Goal: Task Accomplishment & Management: Manage account settings

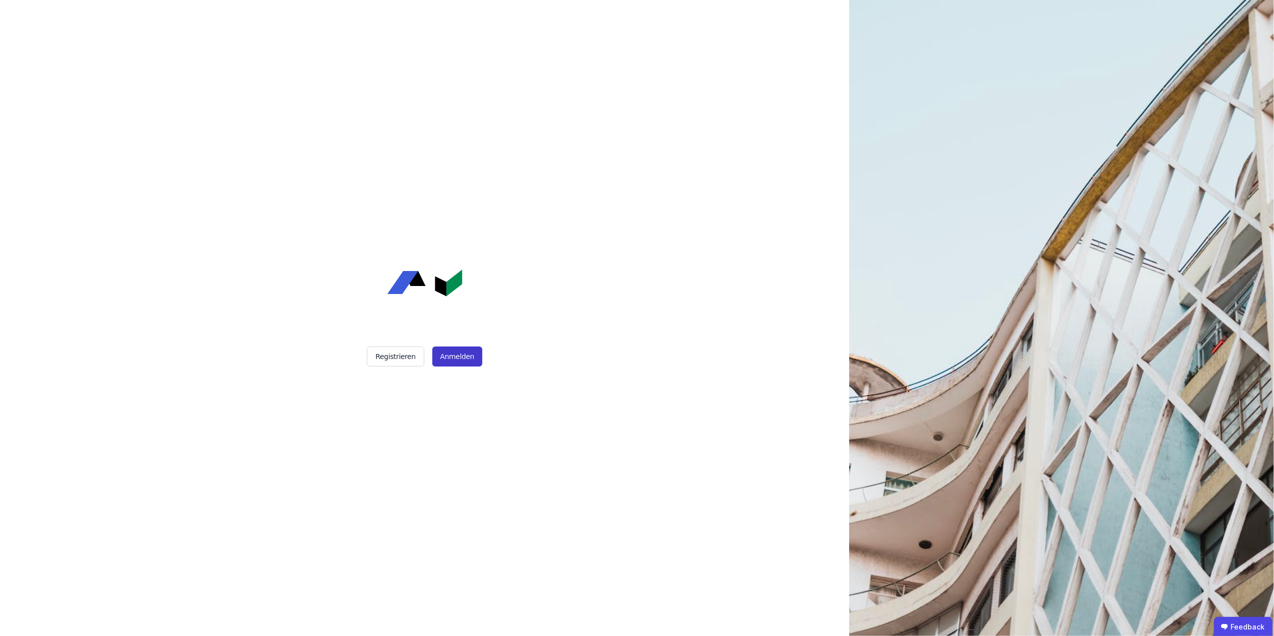
click at [454, 351] on button "Anmelden" at bounding box center [457, 356] width 50 height 20
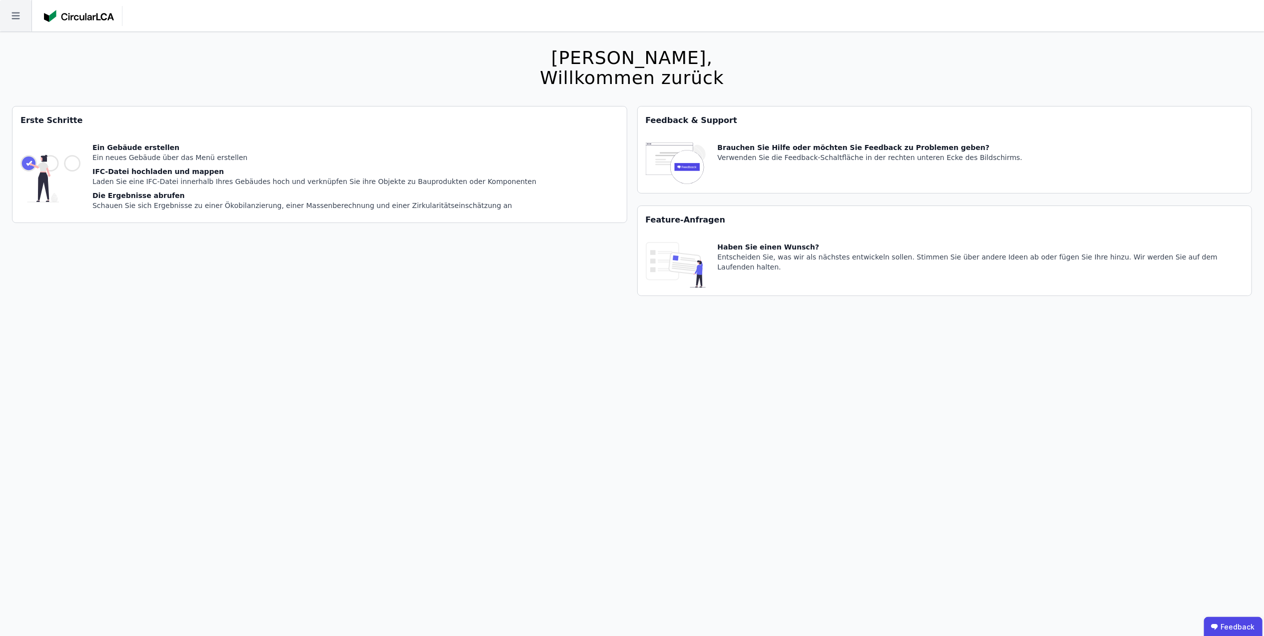
click at [9, 13] on icon at bounding box center [15, 15] width 31 height 31
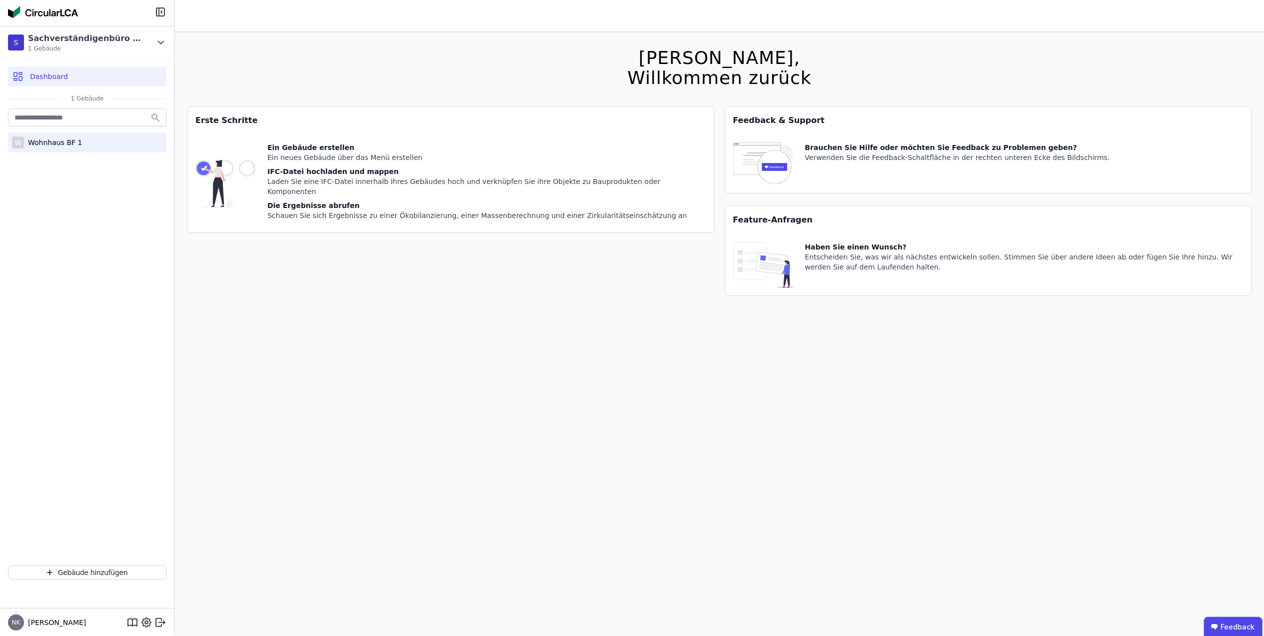
click at [54, 144] on div "Wohnhaus BF 1" at bounding box center [53, 142] width 58 height 10
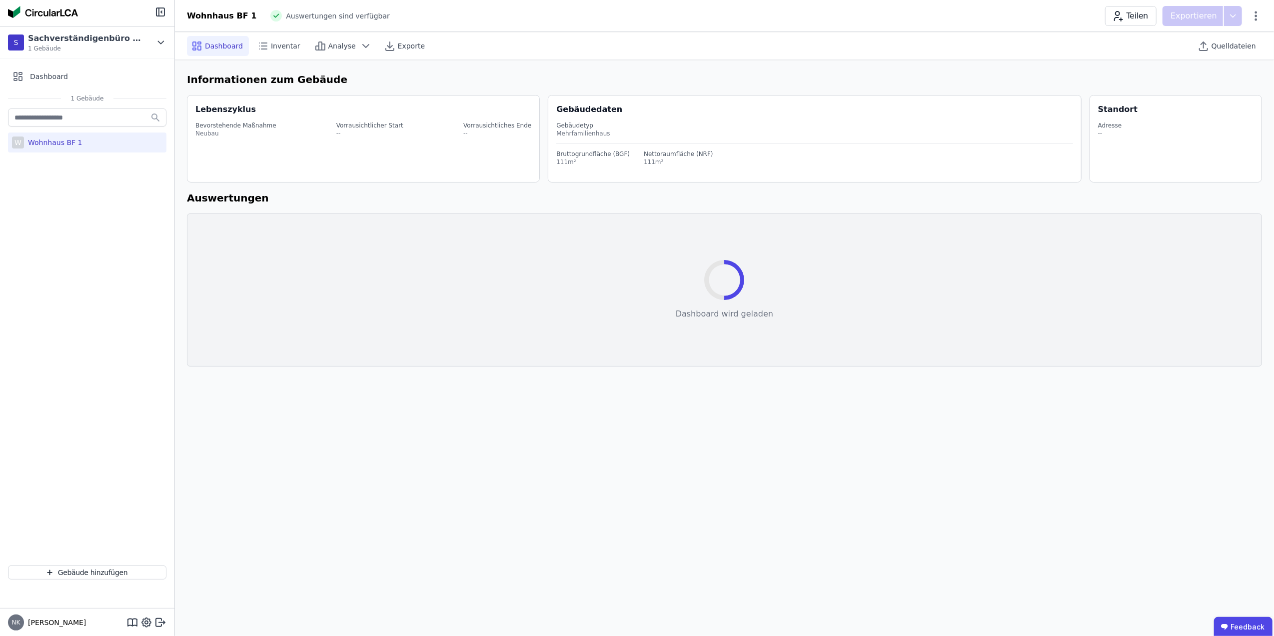
select select "*"
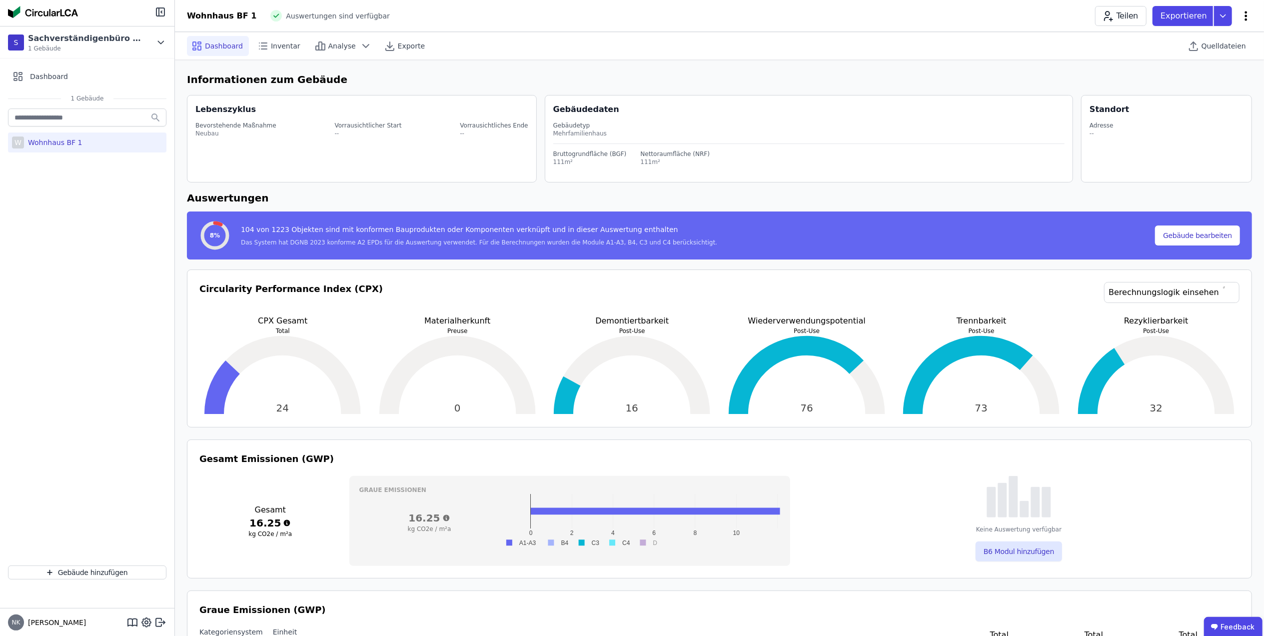
click at [1243, 12] on icon at bounding box center [1246, 16] width 12 height 12
click at [158, 9] on icon at bounding box center [160, 12] width 12 height 12
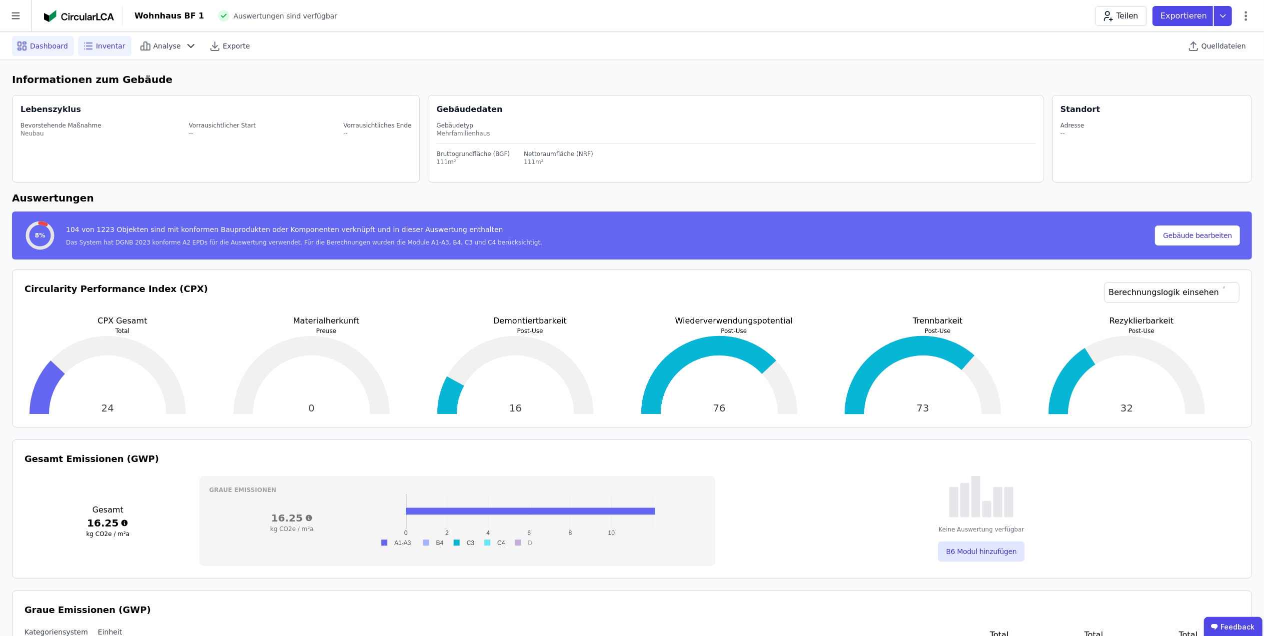
click at [90, 44] on icon at bounding box center [88, 46] width 12 height 12
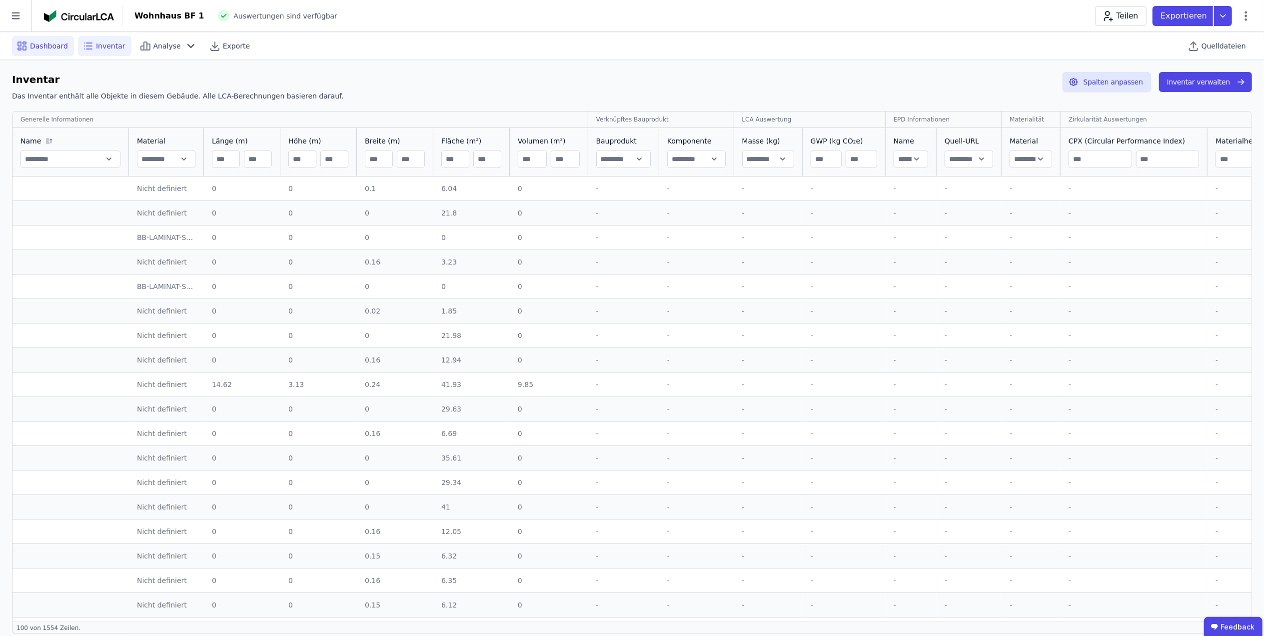
click at [50, 45] on span "Dashboard" at bounding box center [49, 46] width 38 height 10
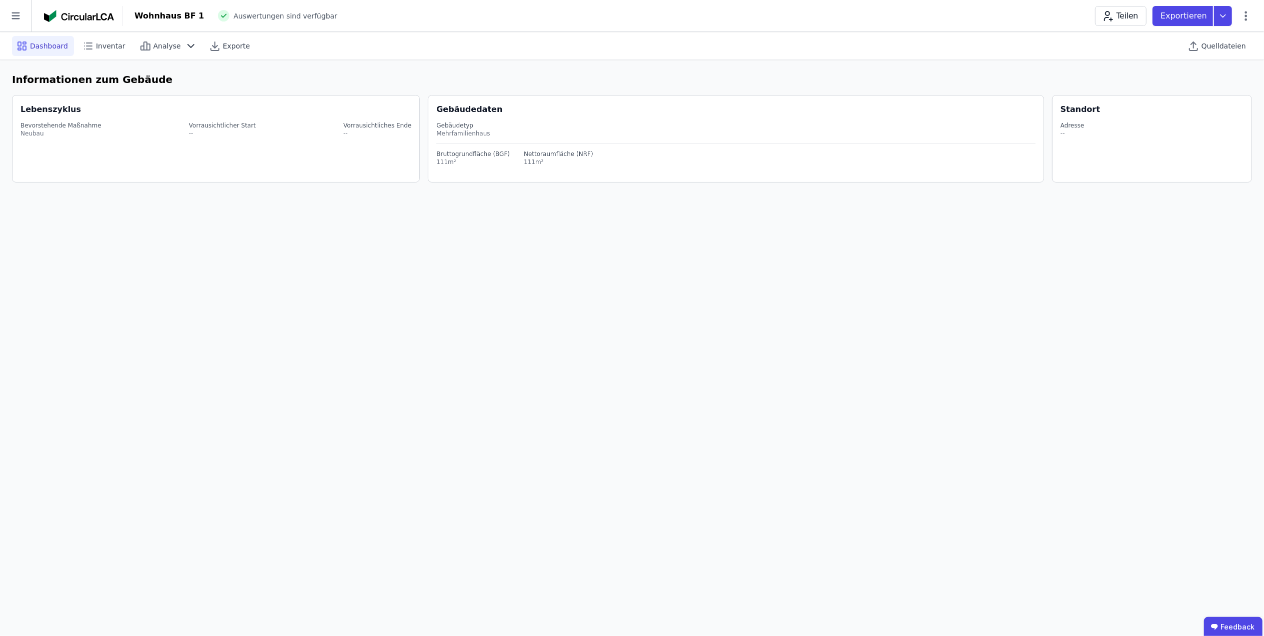
select select "*"
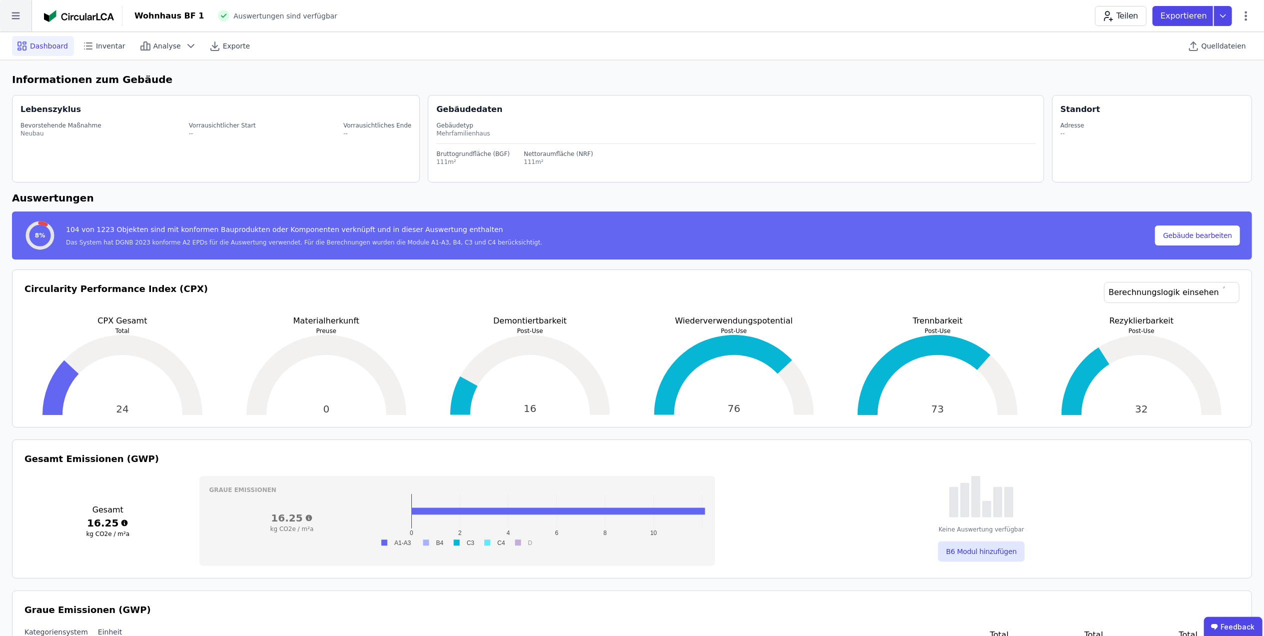
click at [20, 16] on icon at bounding box center [15, 15] width 31 height 31
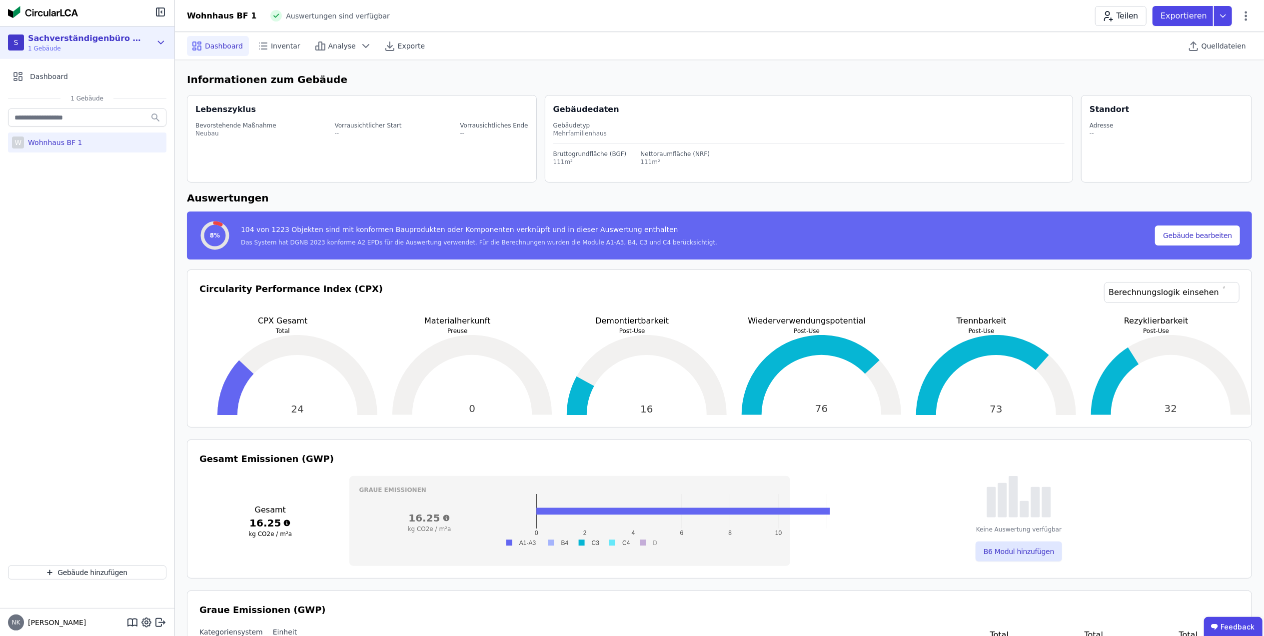
click at [106, 48] on span "1 Gebäude" at bounding box center [85, 48] width 115 height 8
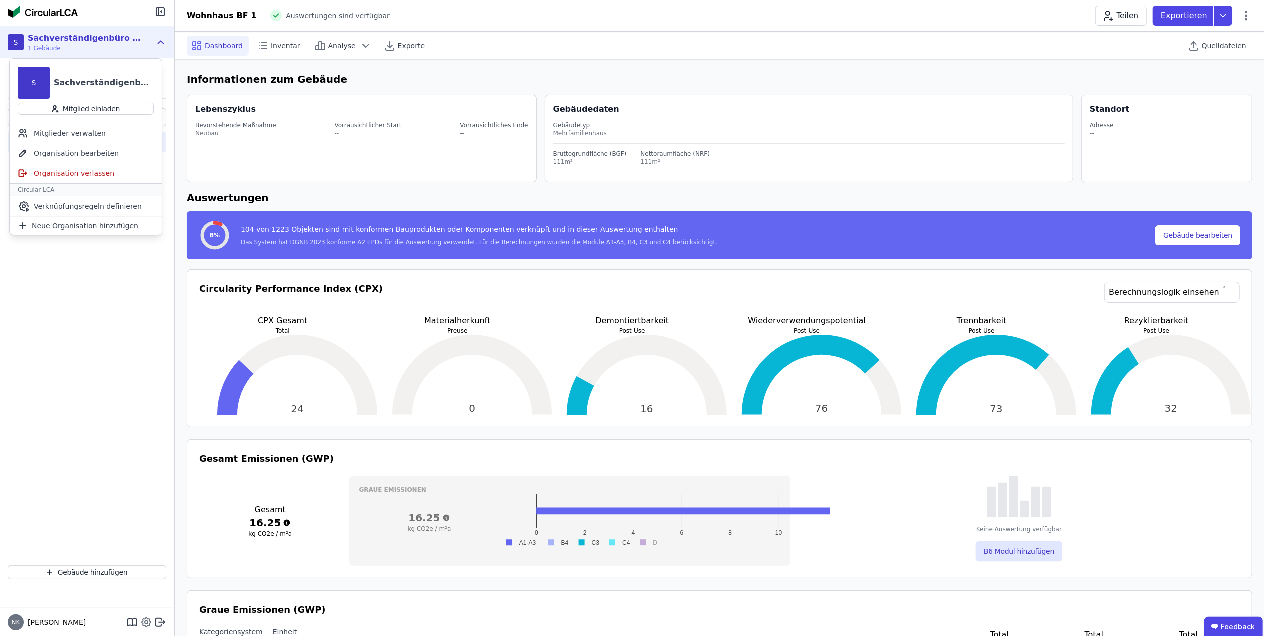
click at [146, 618] on icon at bounding box center [146, 622] width 12 height 12
select select "*"
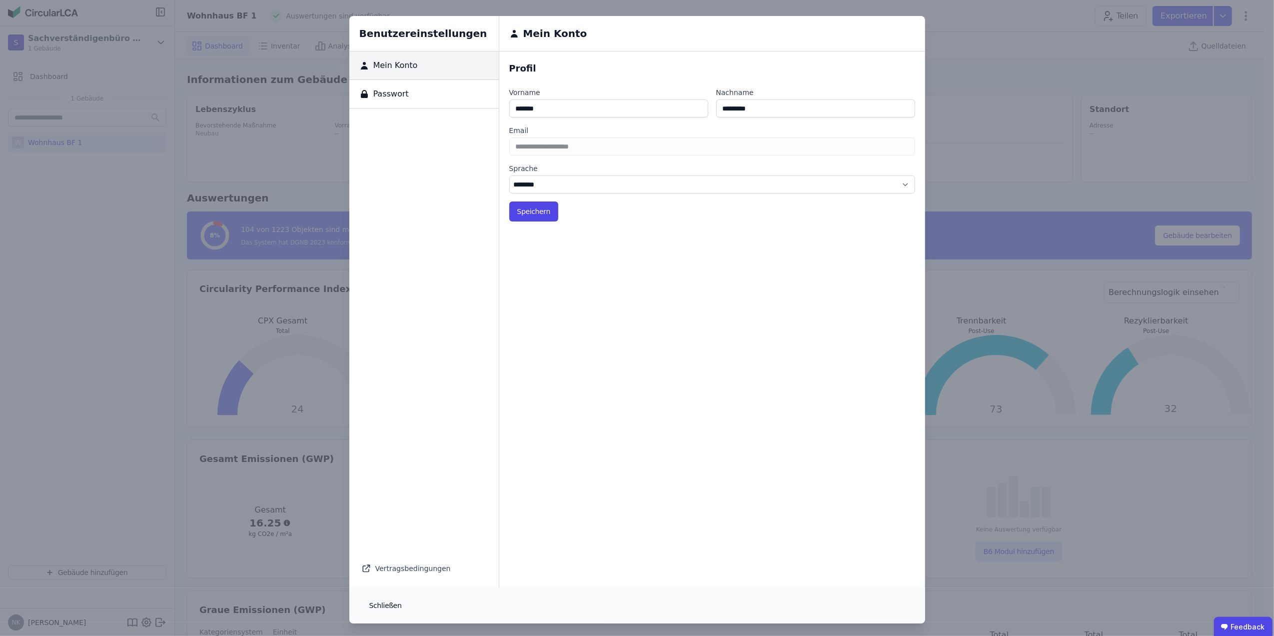
click at [374, 602] on button "Schließen" at bounding box center [385, 605] width 48 height 20
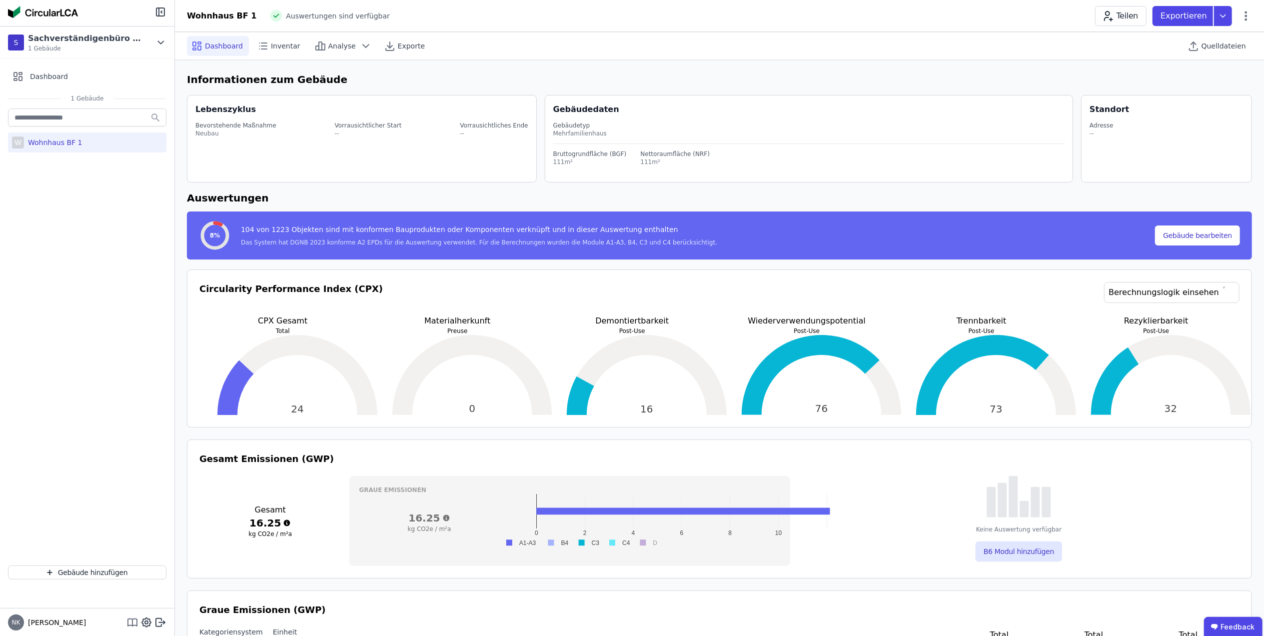
click at [130, 622] on icon at bounding box center [132, 622] width 12 height 12
